Goal: Check status: Check status

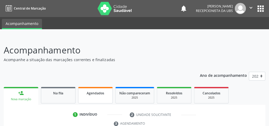
click at [104, 95] on span "Agendados" at bounding box center [96, 93] width 18 height 5
select select "7"
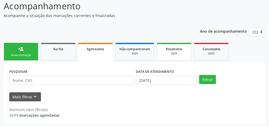
scroll to position [45, 0]
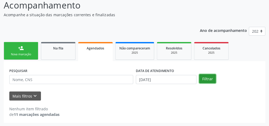
click at [206, 81] on button "Filtrar" at bounding box center [207, 78] width 17 height 9
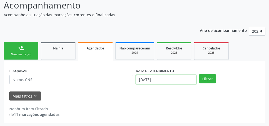
click at [142, 80] on input "[DATE]" at bounding box center [166, 79] width 61 height 9
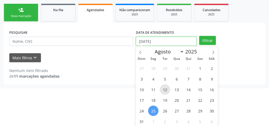
scroll to position [84, 0]
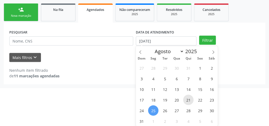
click at [190, 97] on span "21" at bounding box center [188, 100] width 10 height 10
type input "21/08/2025"
click at [187, 101] on span "21" at bounding box center [188, 100] width 10 height 10
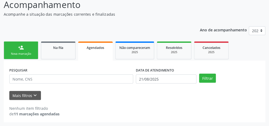
scroll to position [45, 0]
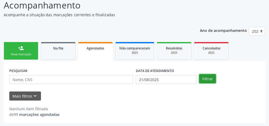
click at [205, 79] on button "Filtrar" at bounding box center [207, 78] width 17 height 9
click at [92, 50] on div "Agendados" at bounding box center [95, 48] width 27 height 6
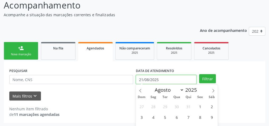
click at [140, 80] on input "21/08/2025" at bounding box center [166, 79] width 61 height 9
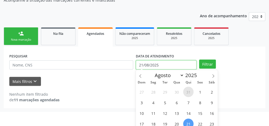
scroll to position [66, 0]
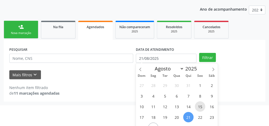
click at [196, 106] on span "15" at bounding box center [200, 106] width 10 height 10
type input "[DATE]"
click at [202, 105] on span "15" at bounding box center [200, 106] width 10 height 10
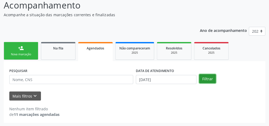
click at [205, 75] on button "Filtrar" at bounding box center [207, 78] width 17 height 9
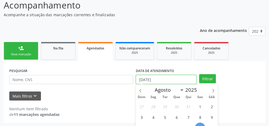
click at [140, 79] on input "[DATE]" at bounding box center [166, 79] width 61 height 9
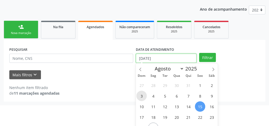
scroll to position [84, 0]
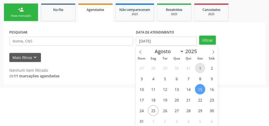
click at [202, 67] on span "1" at bounding box center [200, 68] width 10 height 10
type input "[DATE]"
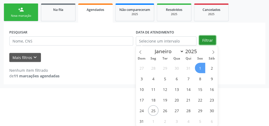
scroll to position [45, 0]
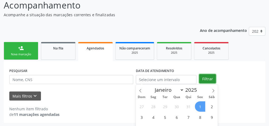
click at [207, 39] on div "Ano de acompanhamento 2025 person_add Nova marcação Na fila Agendados Não compa…" at bounding box center [135, 73] width 262 height 100
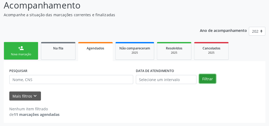
click at [209, 77] on button "Filtrar" at bounding box center [207, 78] width 17 height 9
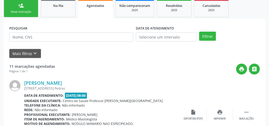
scroll to position [0, 0]
